Goal: Task Accomplishment & Management: Manage account settings

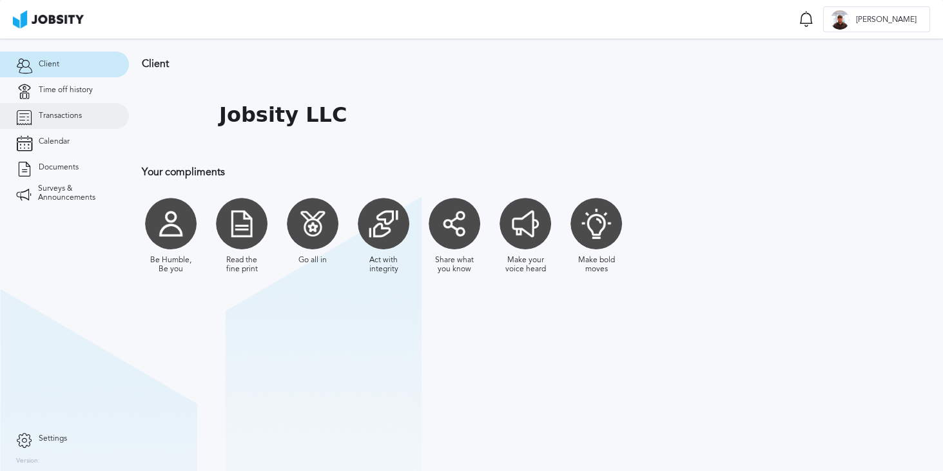
click at [54, 110] on link "Transactions" at bounding box center [64, 116] width 129 height 26
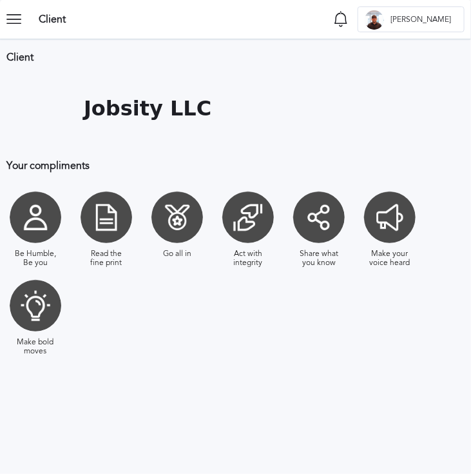
click at [18, 19] on icon at bounding box center [19, 19] width 26 height 26
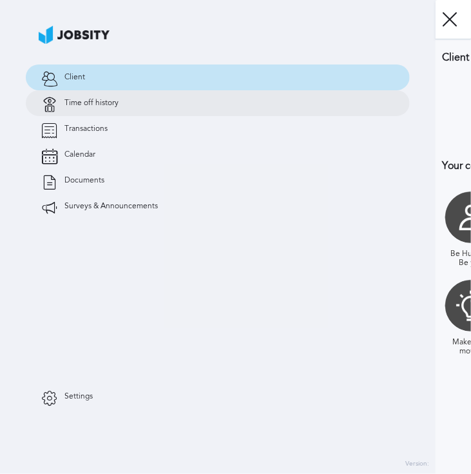
click at [61, 95] on link "Time off history" at bounding box center [218, 103] width 384 height 26
